Goal: Information Seeking & Learning: Learn about a topic

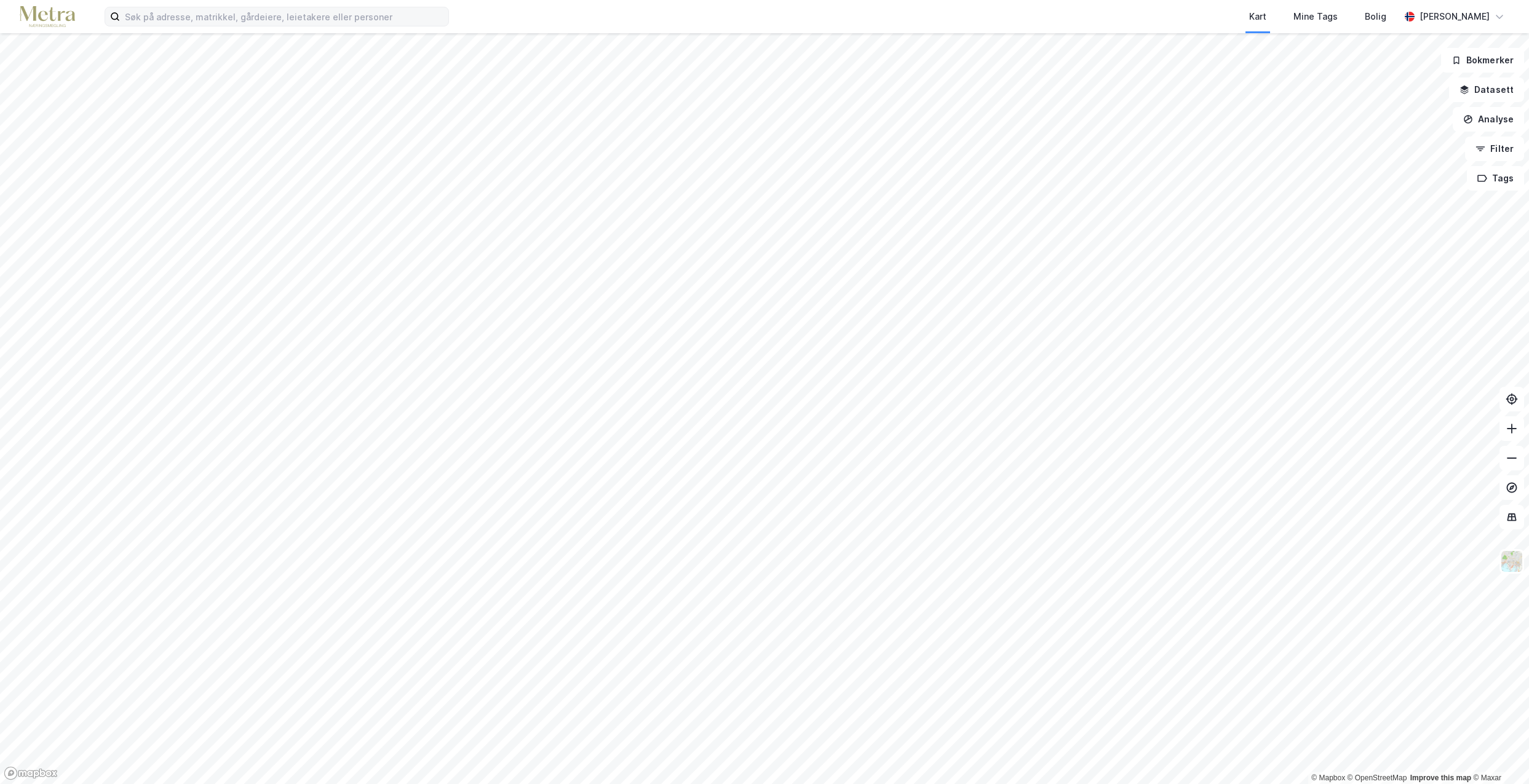
click at [172, 29] on div "Kart Mine Tags [PERSON_NAME] [PERSON_NAME]" at bounding box center [764, 16] width 1529 height 33
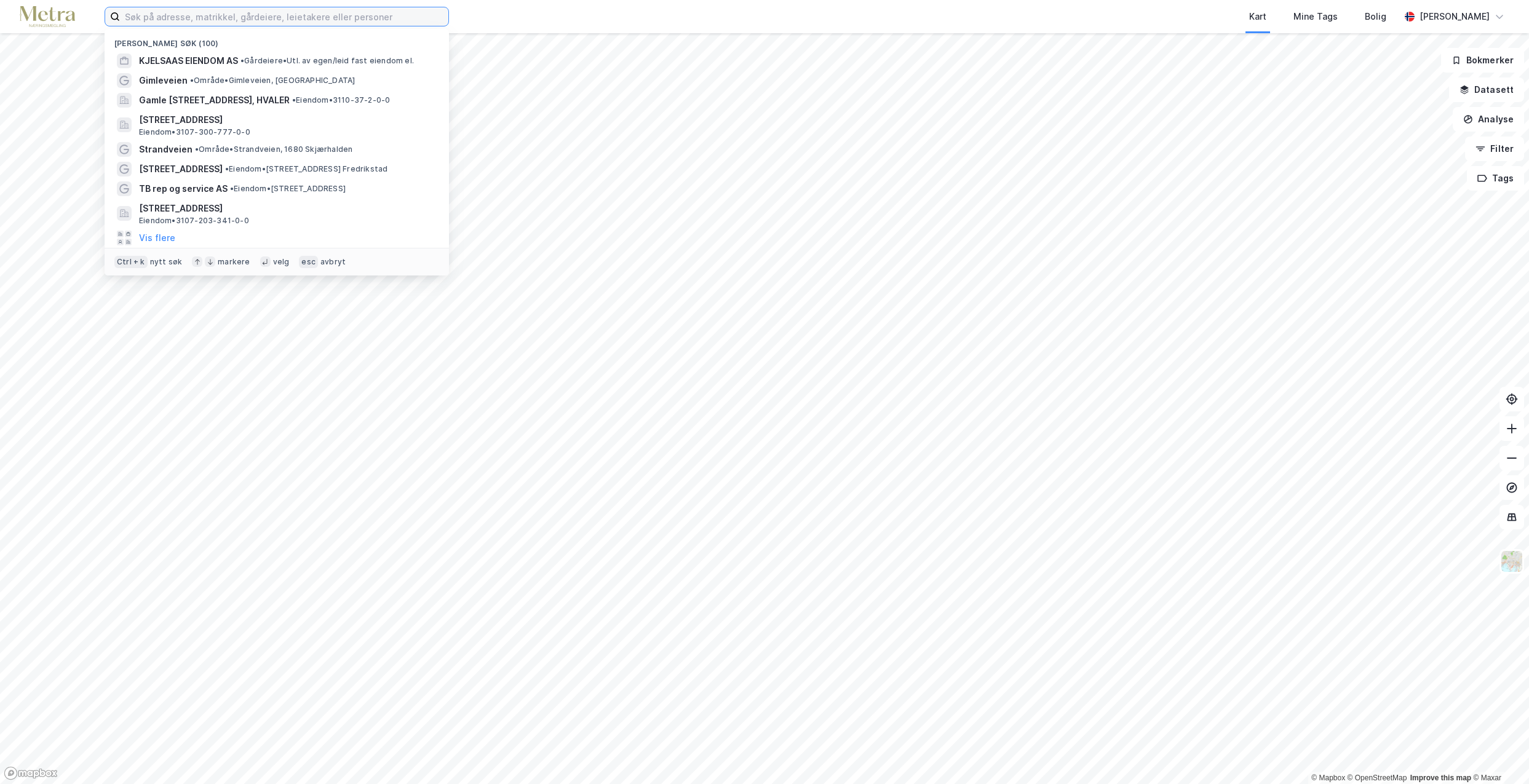
click at [180, 17] on input at bounding box center [284, 17] width 329 height 19
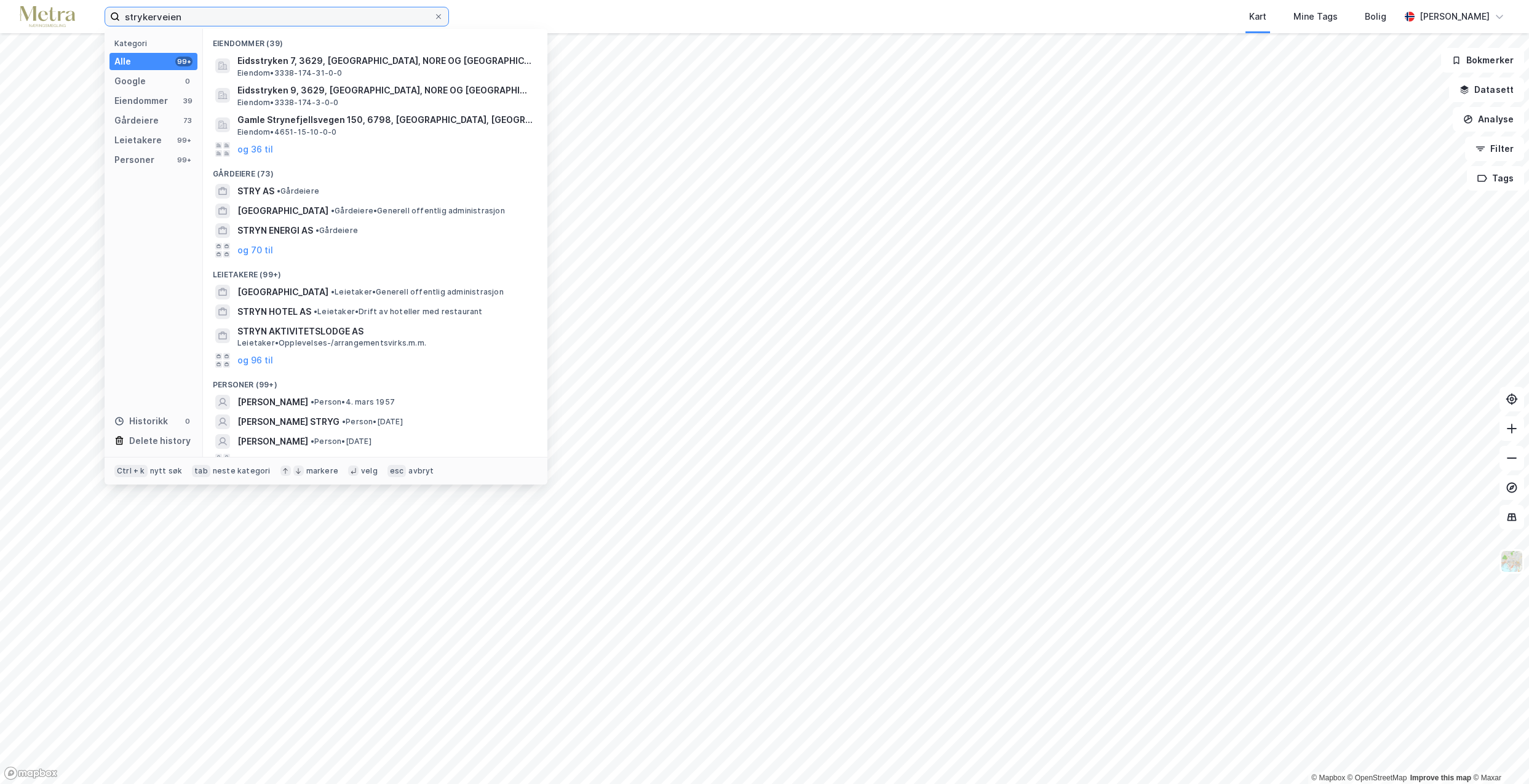
type input "strykerveien"
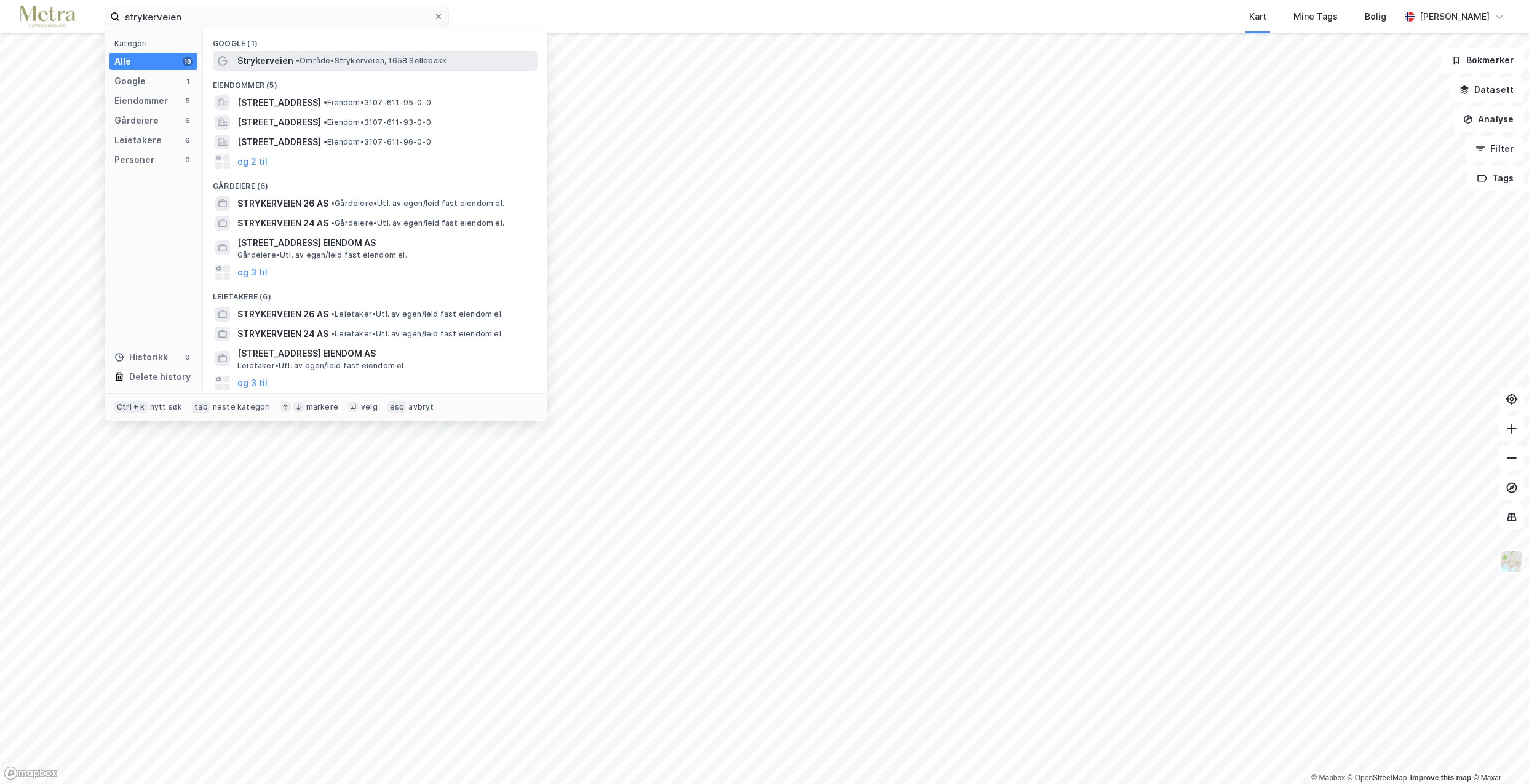
click at [249, 69] on div "Strykerveien • Område • Strykerveien, 1658 [GEOGRAPHIC_DATA]" at bounding box center [375, 61] width 325 height 20
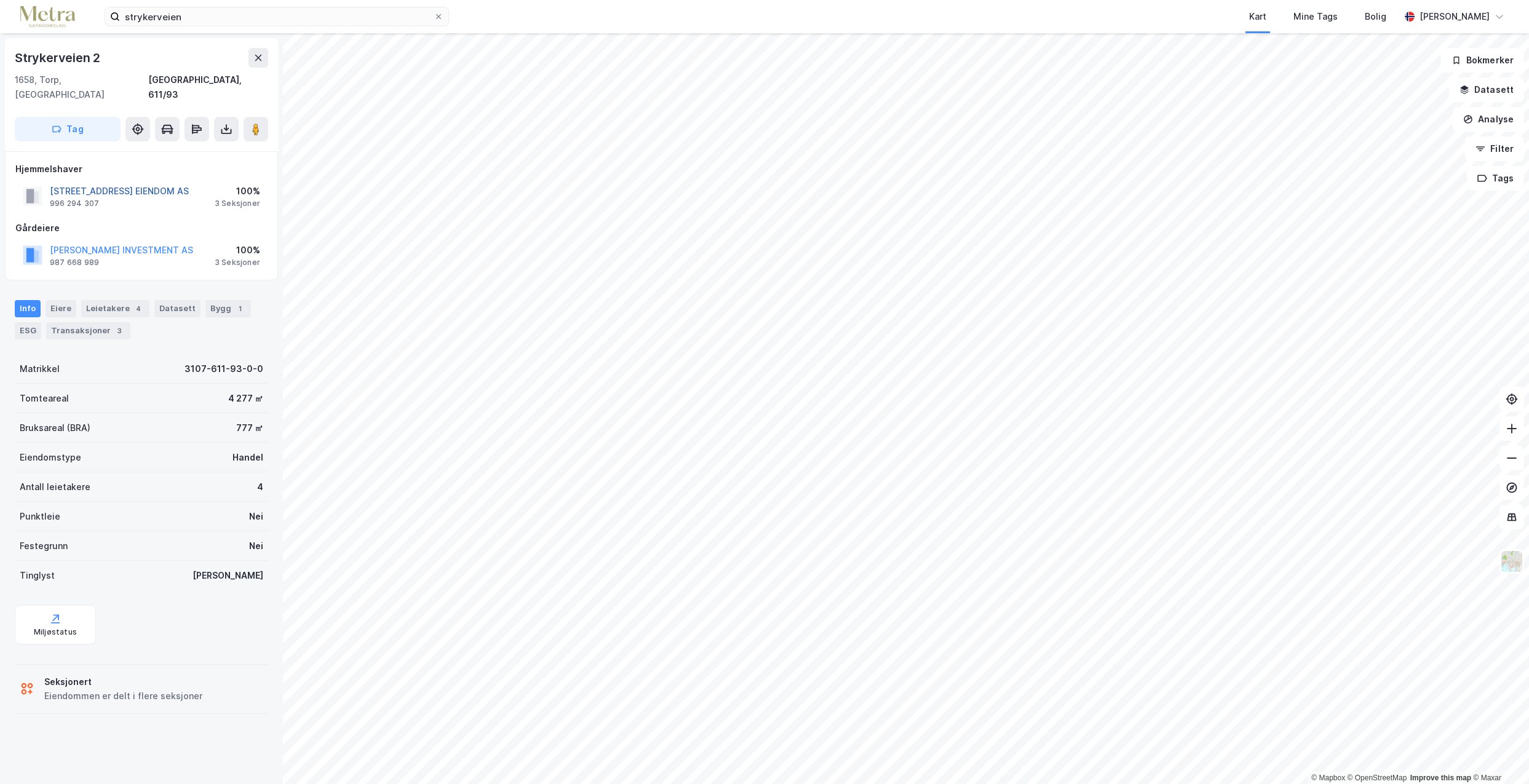
click at [0, 0] on button "[STREET_ADDRESS] EIENDOM AS" at bounding box center [0, 0] width 0 height 0
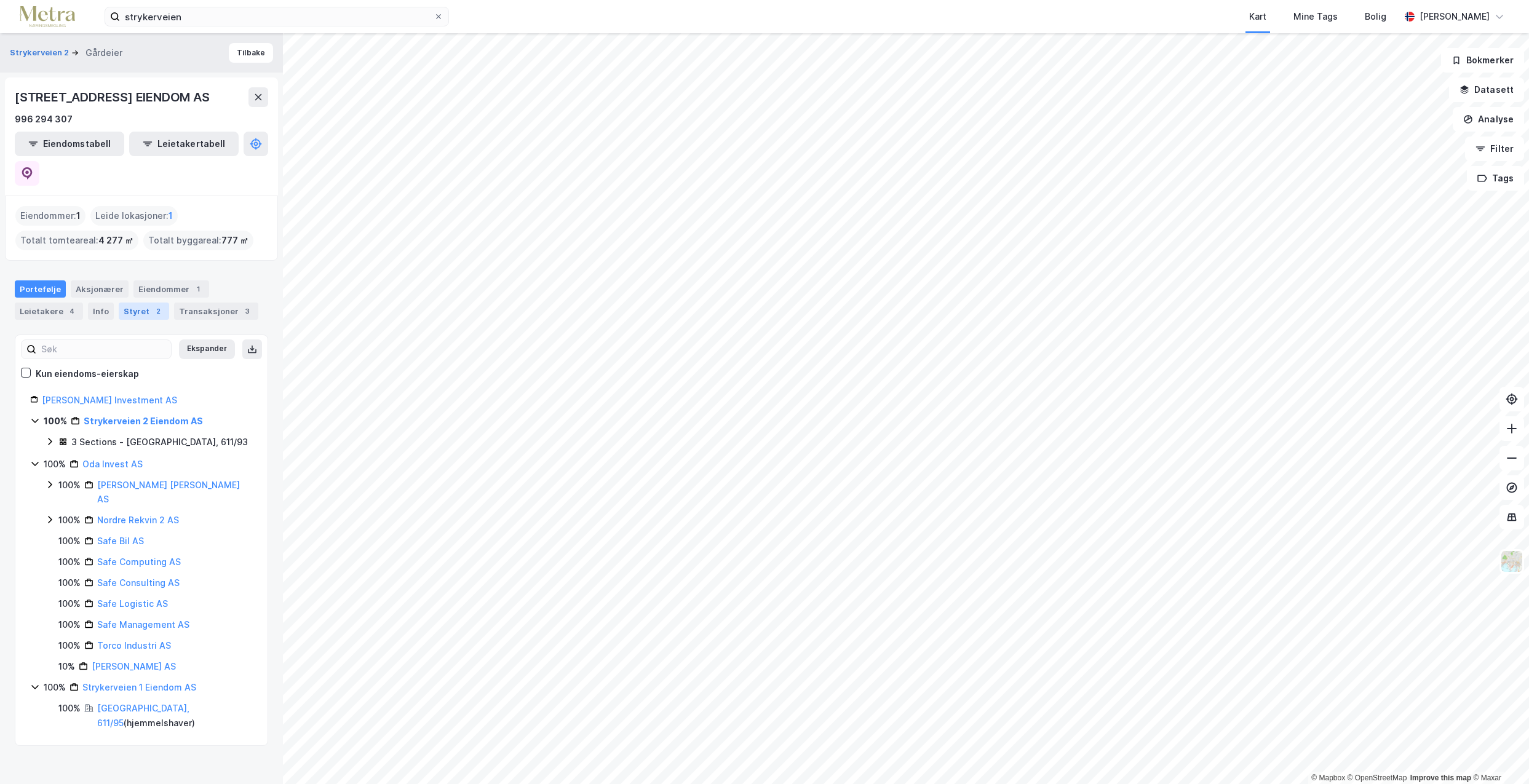
click at [139, 302] on div "Styret 2" at bounding box center [144, 311] width 50 height 17
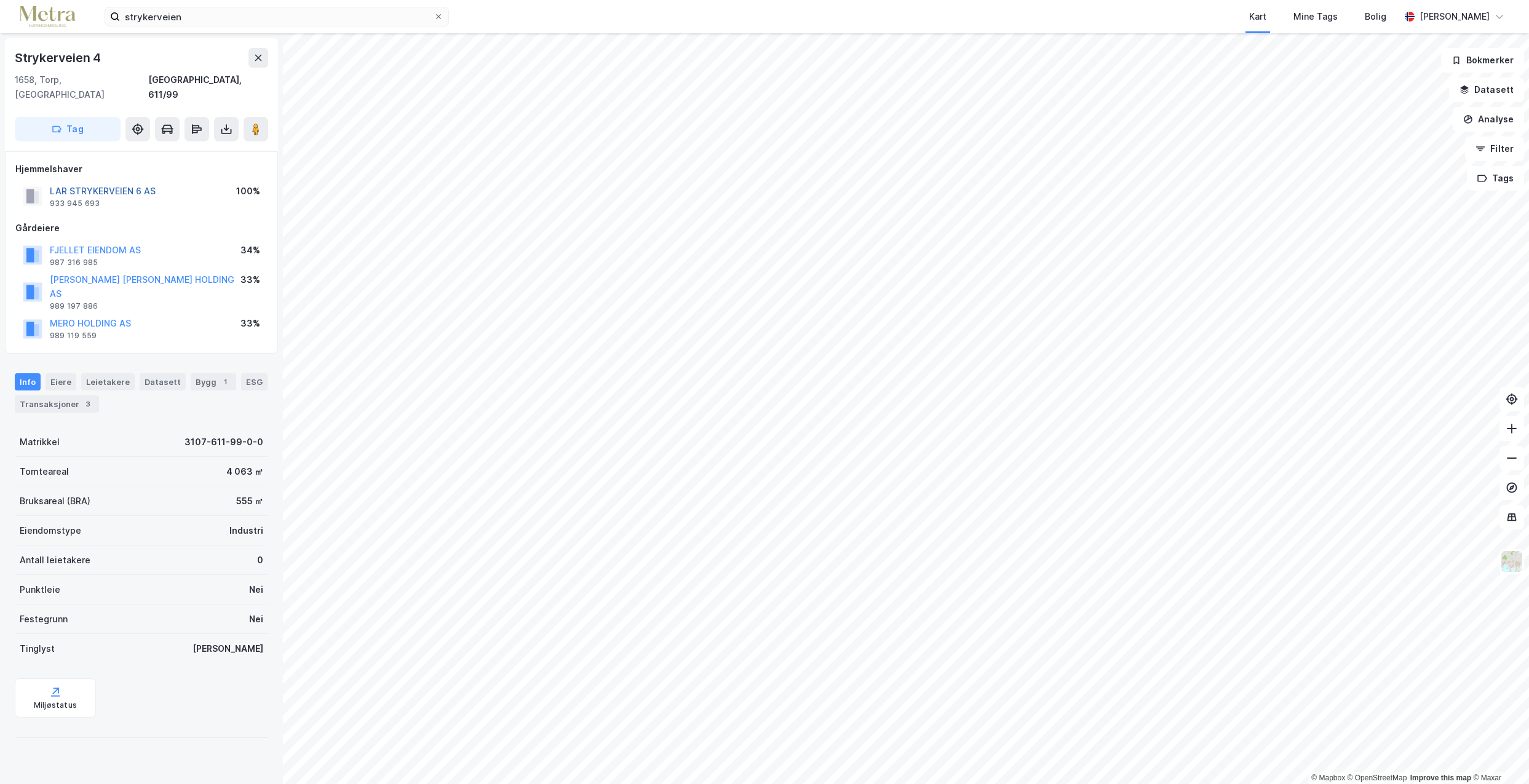
click at [0, 0] on button "LAR STRYKERVEIEN 6 AS" at bounding box center [0, 0] width 0 height 0
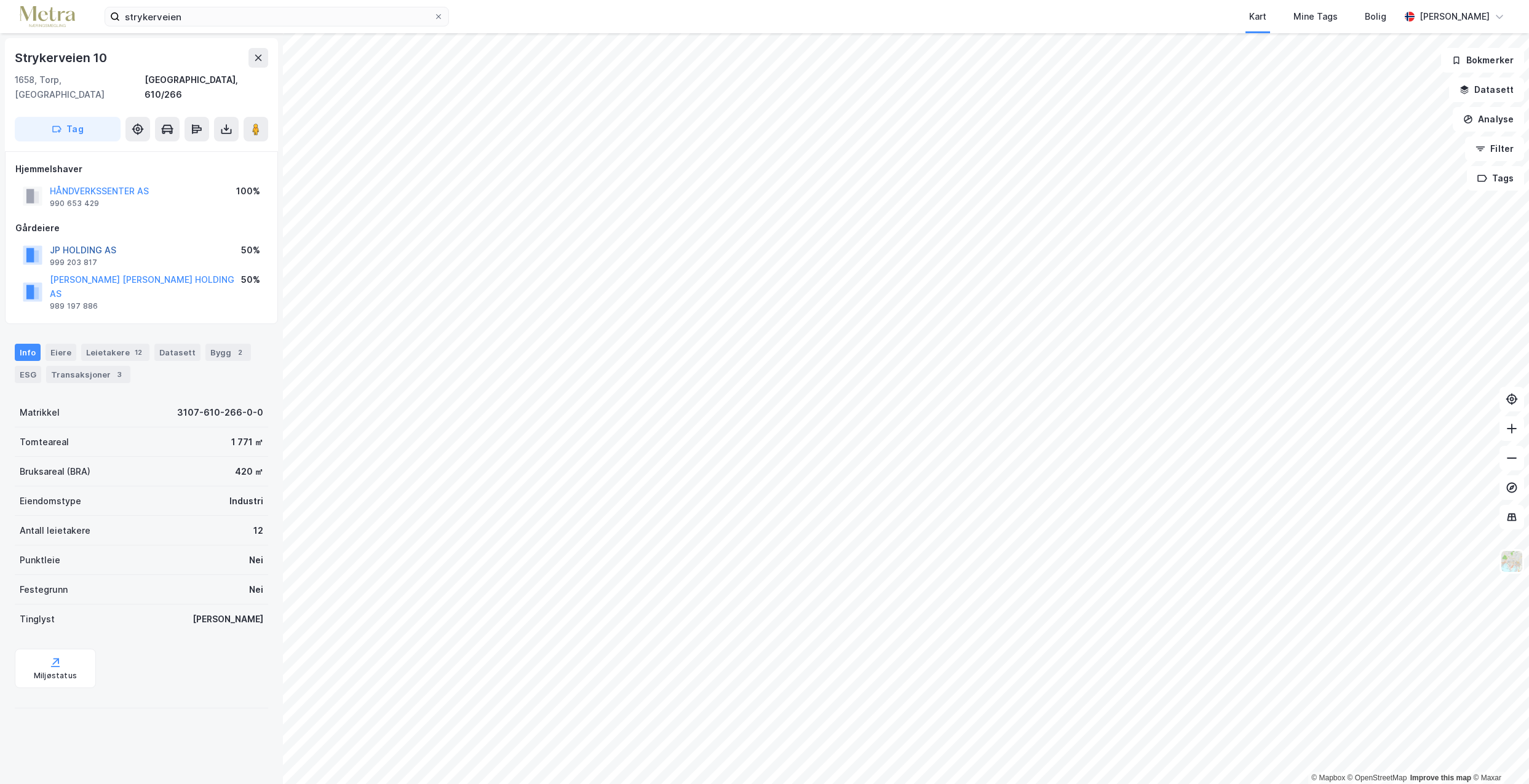
click at [0, 0] on button "JP HOLDING AS" at bounding box center [0, 0] width 0 height 0
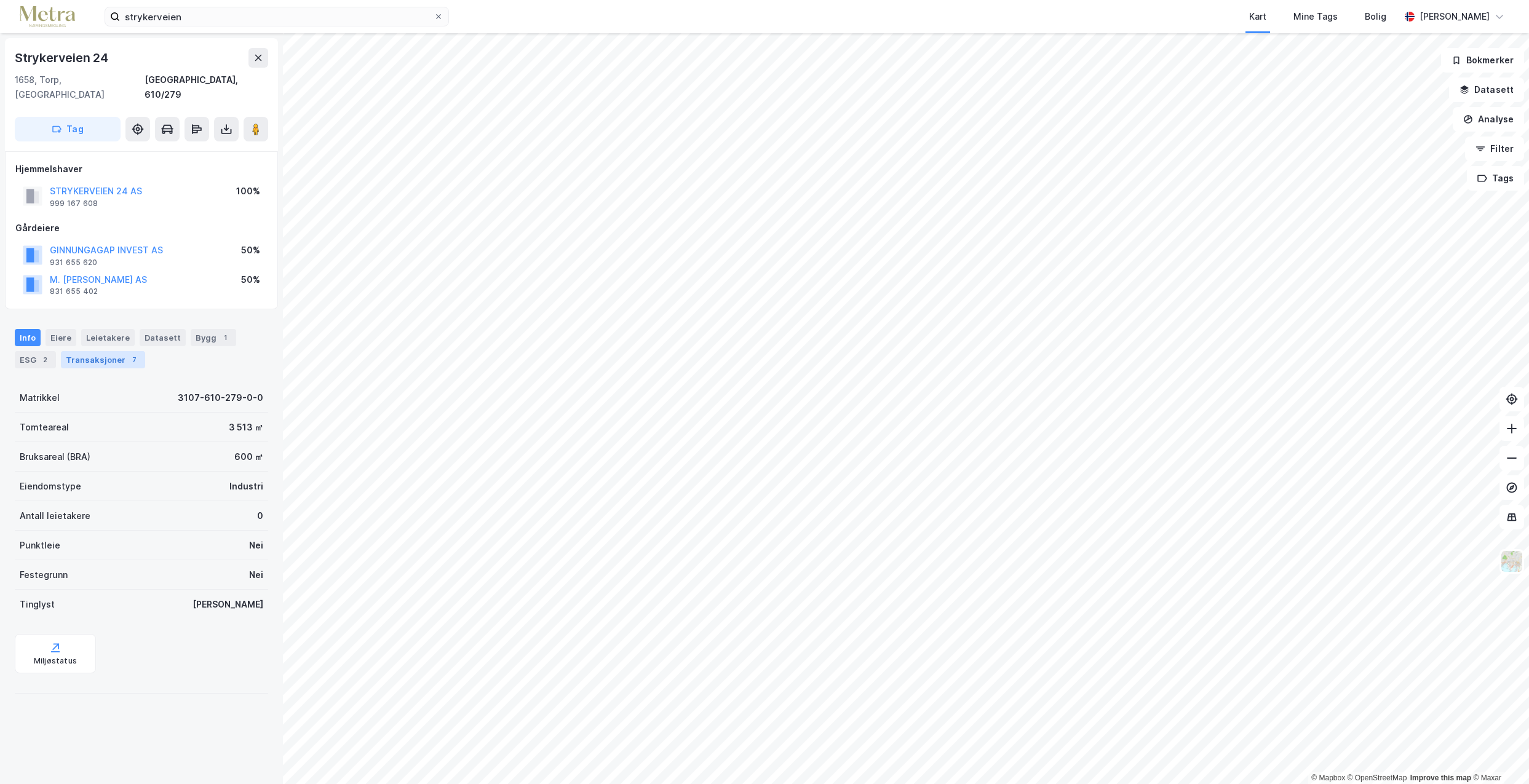
click at [97, 351] on div "Transaksjoner 7" at bounding box center [103, 360] width 84 height 17
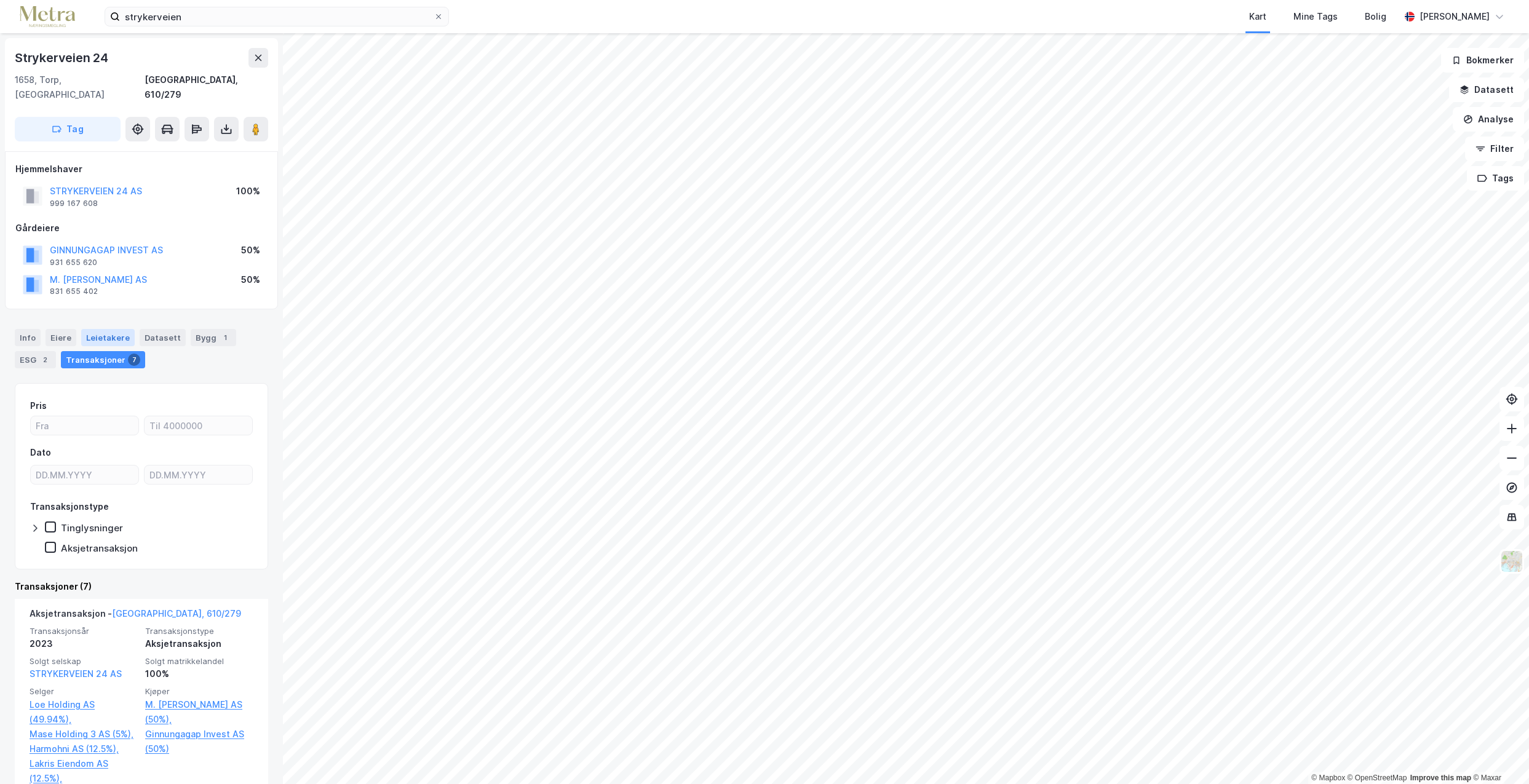
click at [103, 329] on div "Leietakere" at bounding box center [107, 337] width 53 height 17
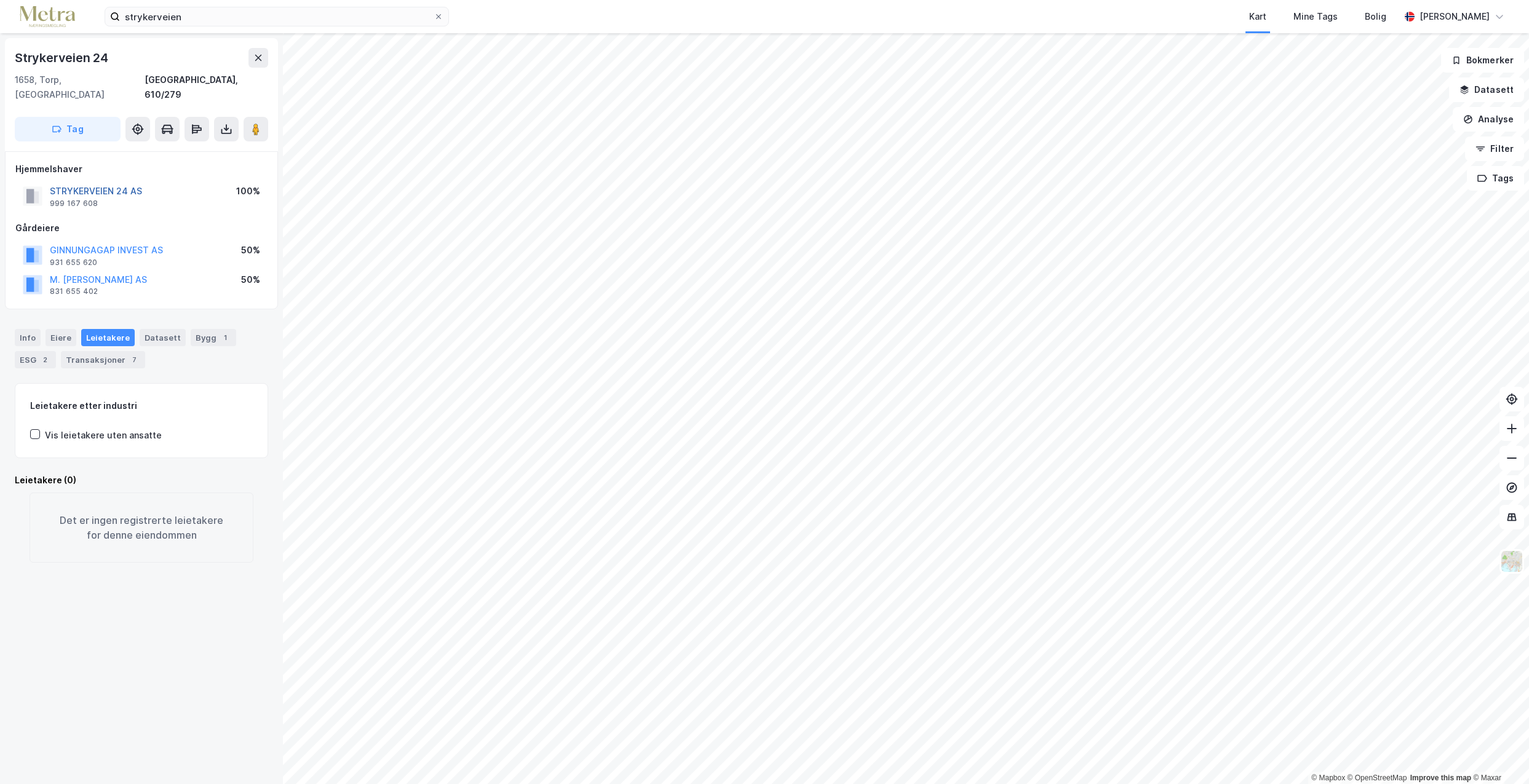
click at [0, 0] on button "STRYKERVEIEN 24 AS" at bounding box center [0, 0] width 0 height 0
